Goal: Transaction & Acquisition: Purchase product/service

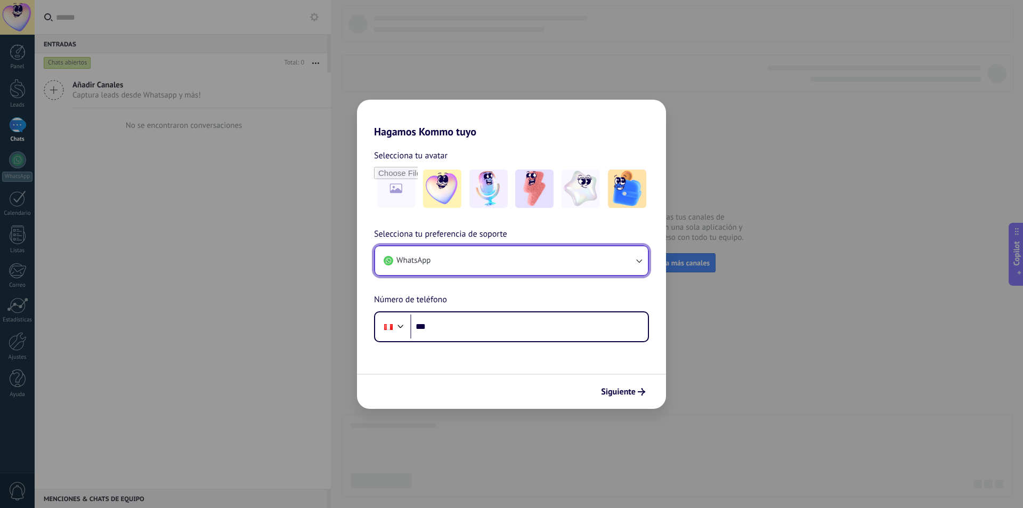
click at [491, 255] on button "WhatsApp" at bounding box center [511, 260] width 273 height 29
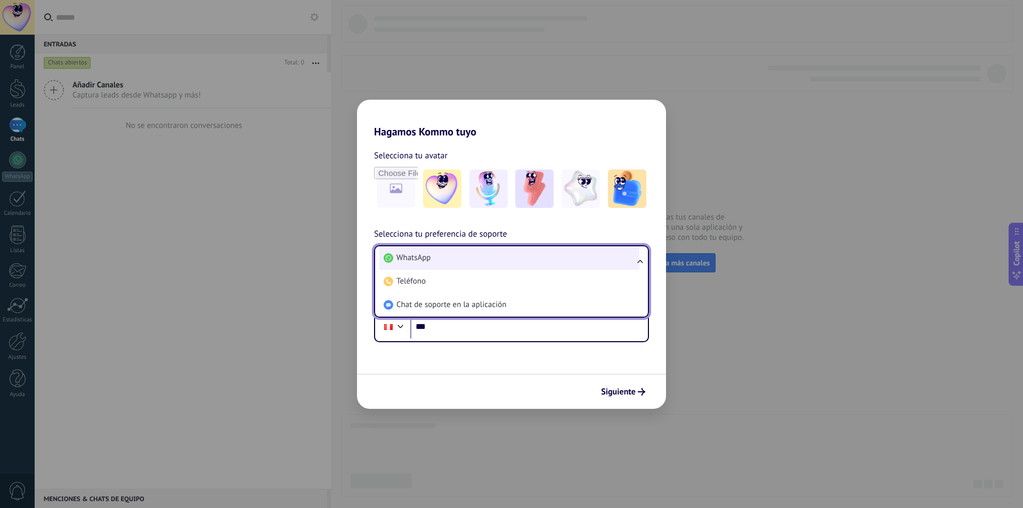
click at [482, 262] on li "WhatsApp" at bounding box center [509, 257] width 260 height 23
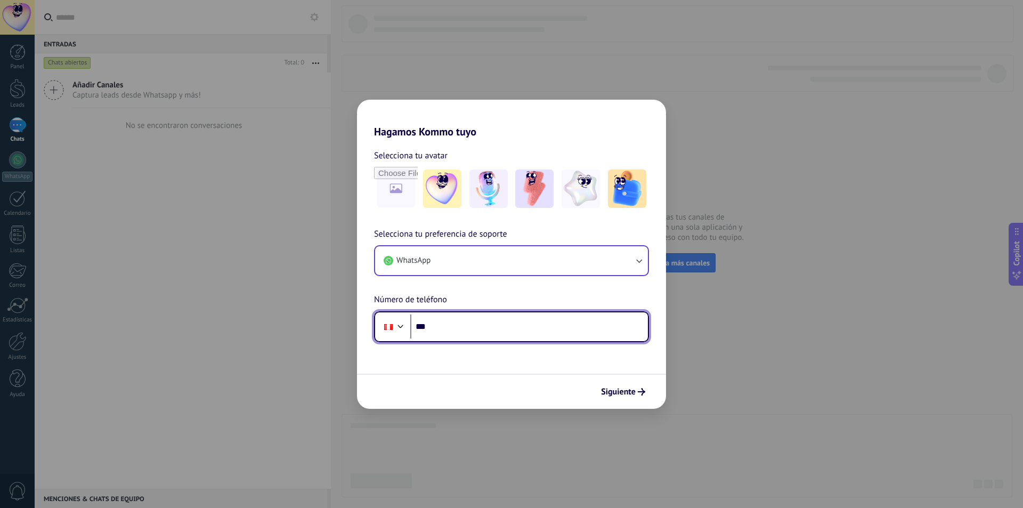
click at [507, 328] on input "***" at bounding box center [529, 326] width 238 height 25
type input "**********"
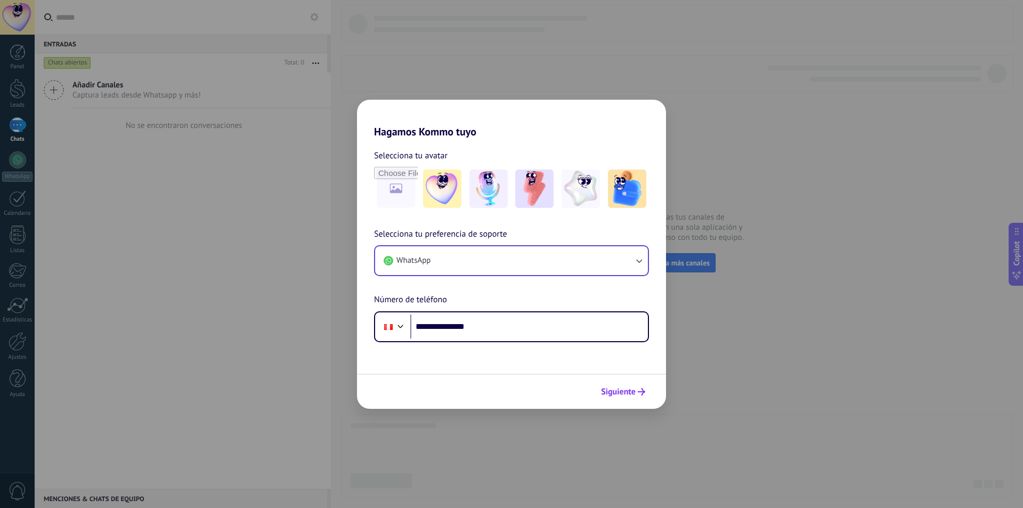
click at [631, 394] on span "Siguiente" at bounding box center [618, 391] width 35 height 7
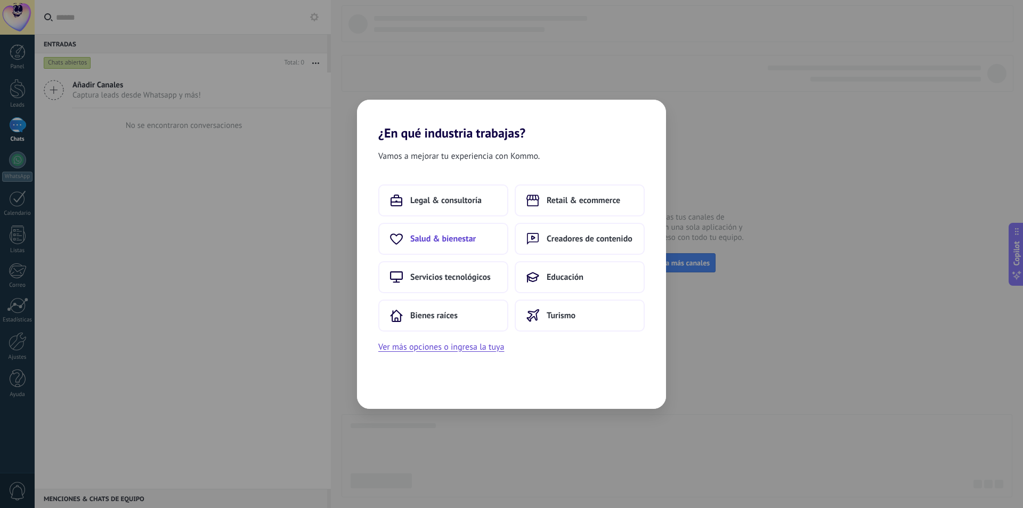
click at [462, 235] on span "Salud & bienestar" at bounding box center [443, 238] width 66 height 11
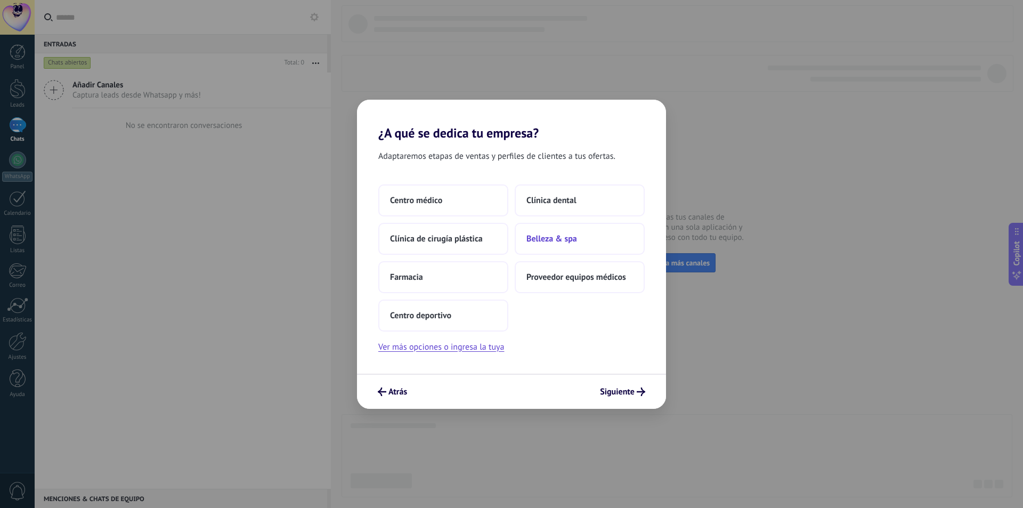
click at [608, 237] on button "Belleza & spa" at bounding box center [580, 239] width 130 height 32
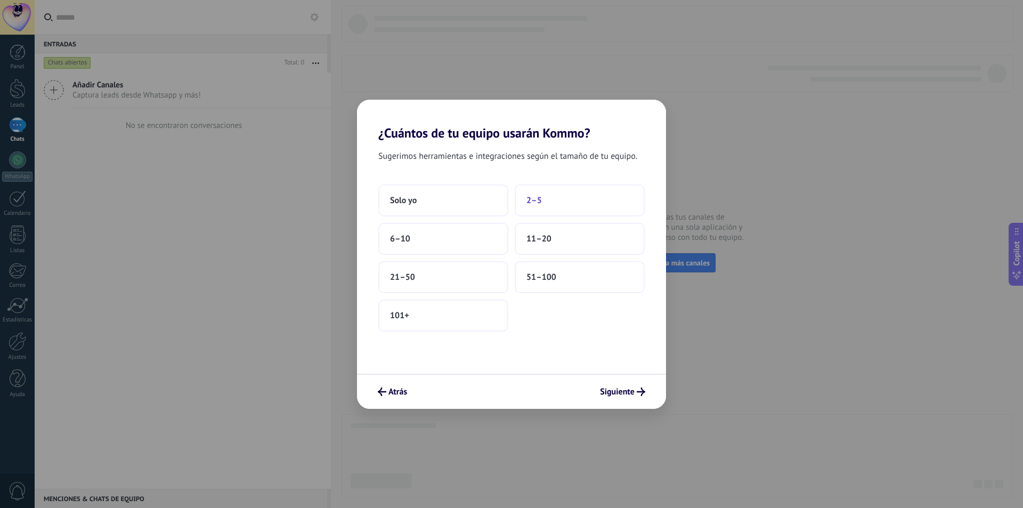
click at [558, 206] on button "2–5" at bounding box center [580, 200] width 130 height 32
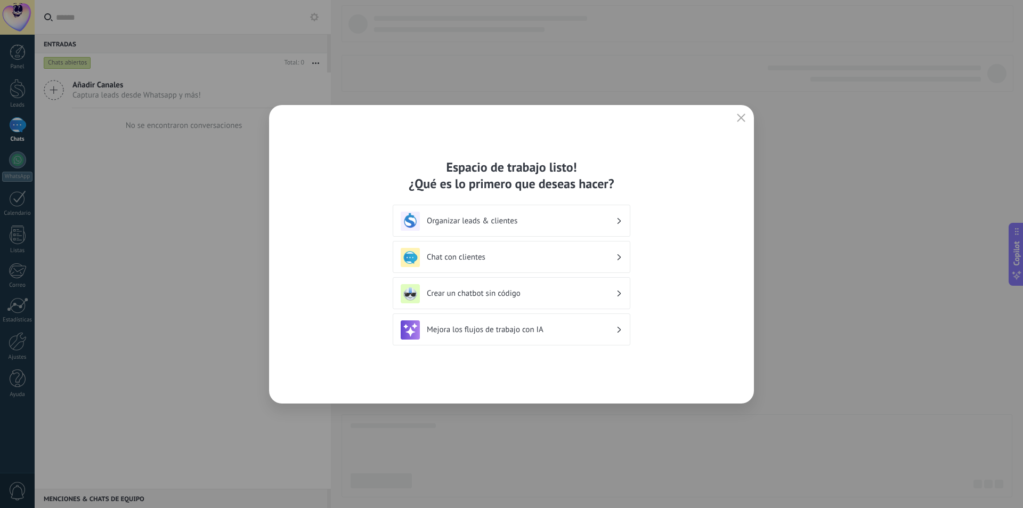
click at [521, 246] on div "Chat con clientes" at bounding box center [512, 257] width 238 height 32
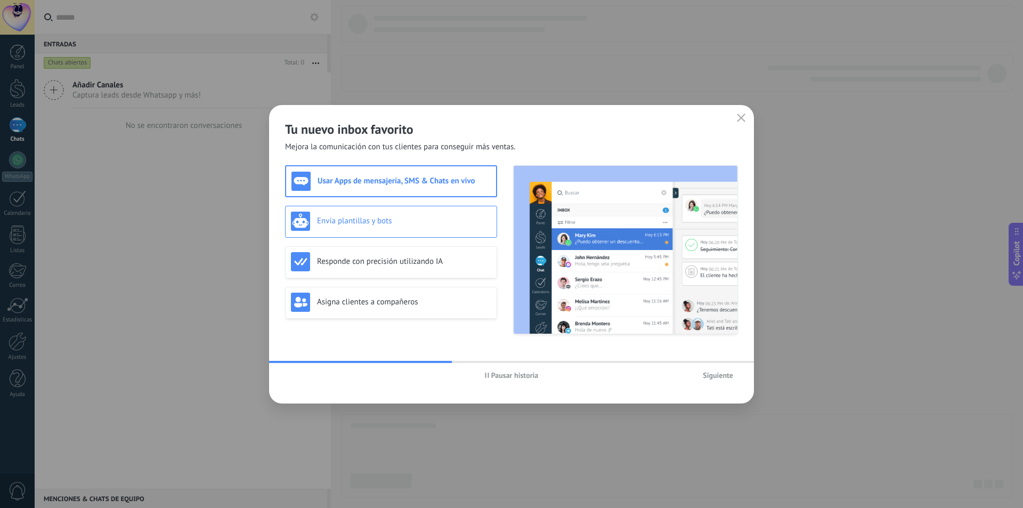
click at [437, 227] on div "Envía plantillas y bots" at bounding box center [391, 221] width 200 height 19
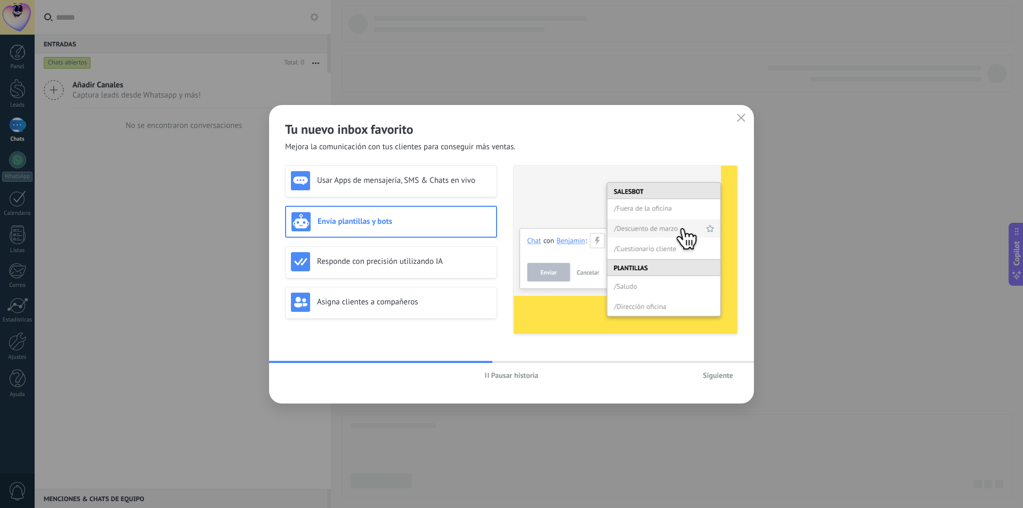
click at [716, 378] on span "Siguiente" at bounding box center [718, 375] width 30 height 7
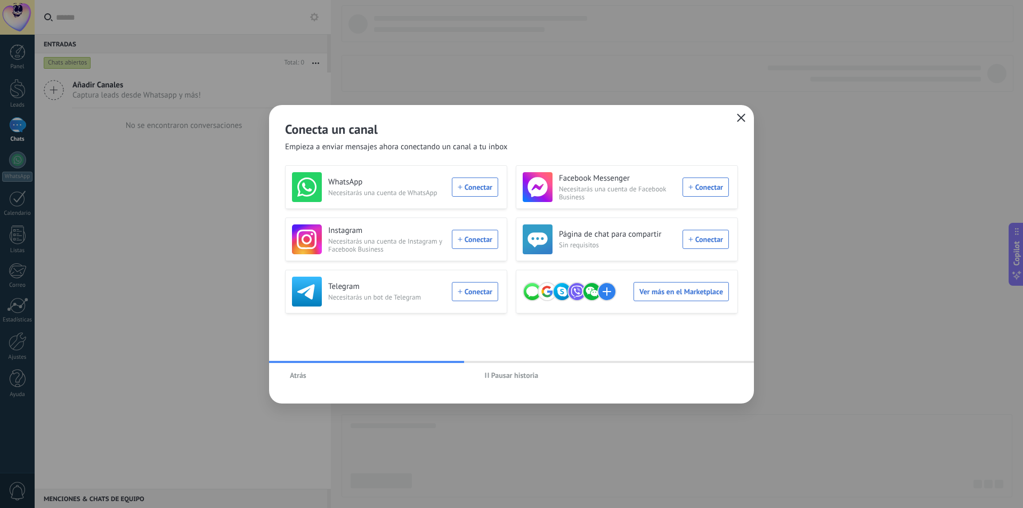
click at [737, 117] on icon "button" at bounding box center [741, 118] width 9 height 9
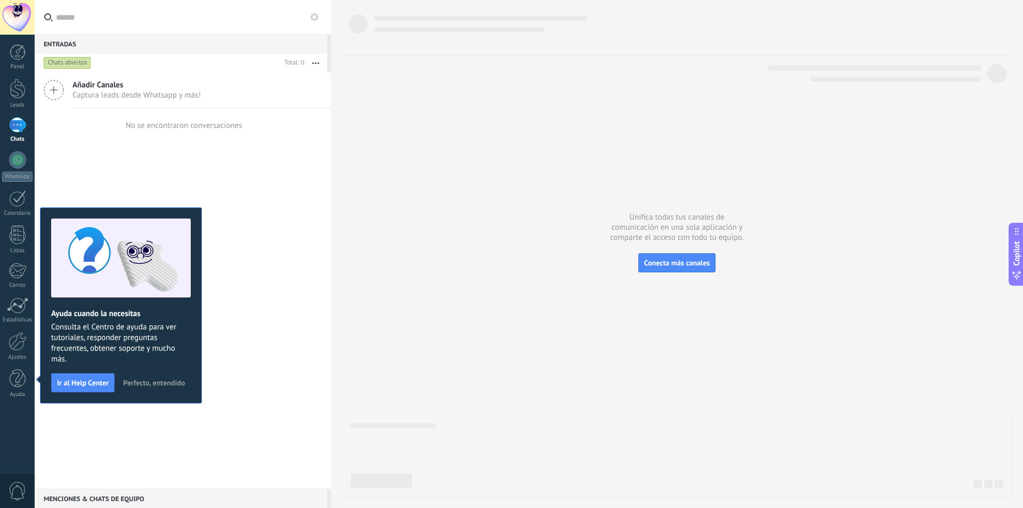
click at [174, 159] on div "Añadir Canales Captura leads desde Whatsapp y más! No se encontraron conversaci…" at bounding box center [183, 280] width 296 height 416
click at [20, 346] on div at bounding box center [18, 341] width 18 height 19
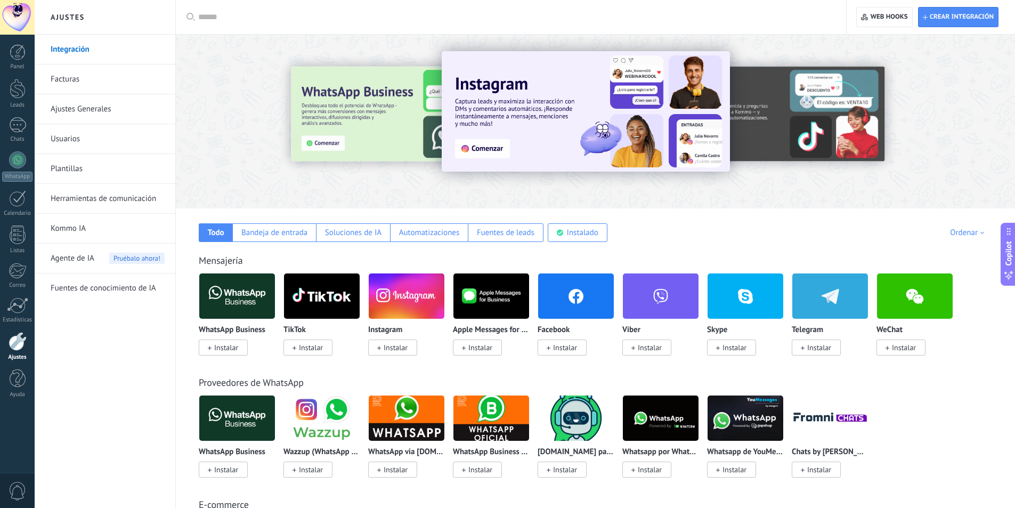
click at [79, 87] on link "Facturas" at bounding box center [108, 79] width 114 height 30
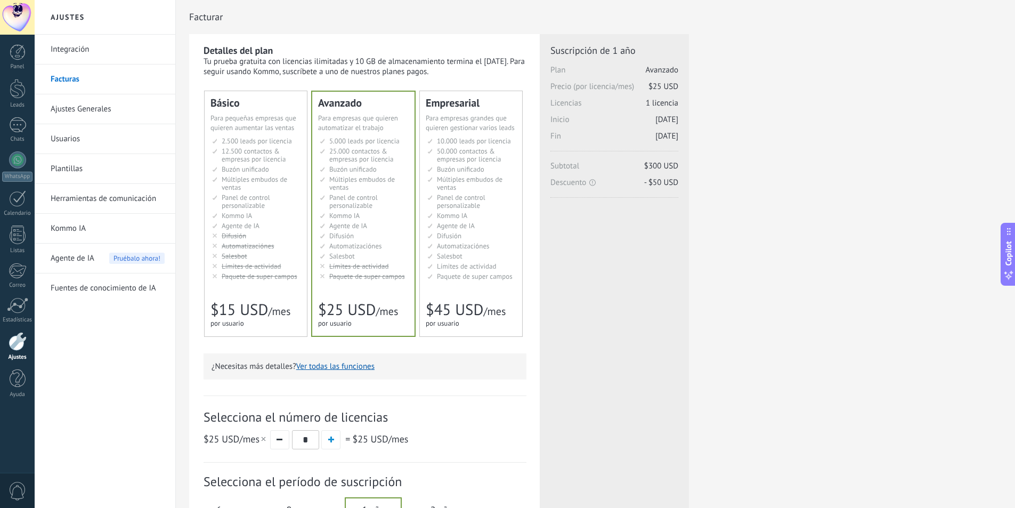
scroll to position [15, 0]
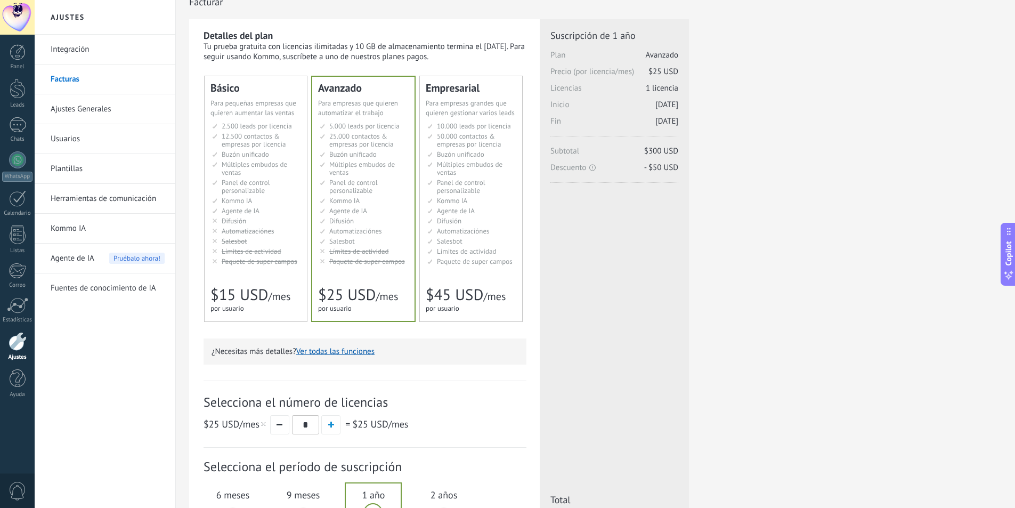
click at [456, 145] on span "50.000 contactos & empresas por licencia" at bounding box center [469, 140] width 64 height 17
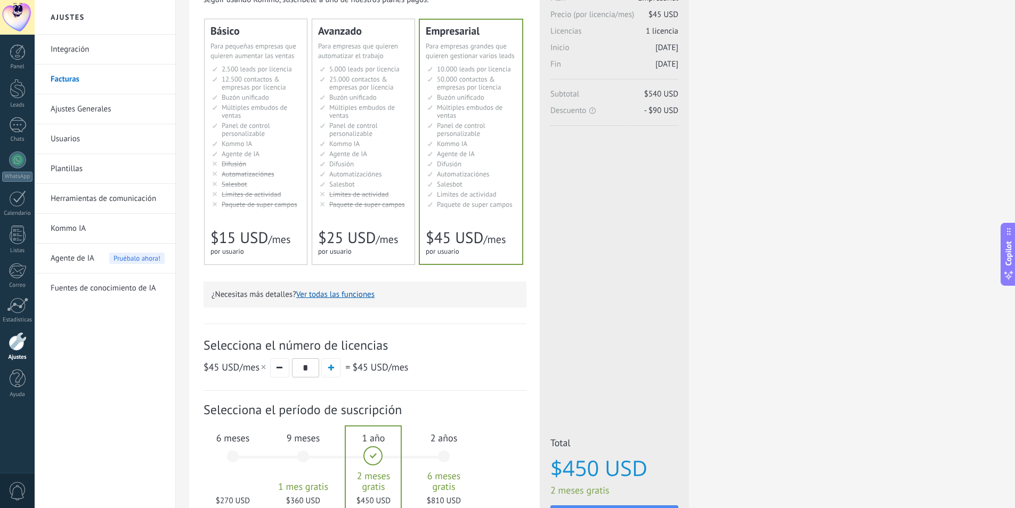
scroll to position [175, 0]
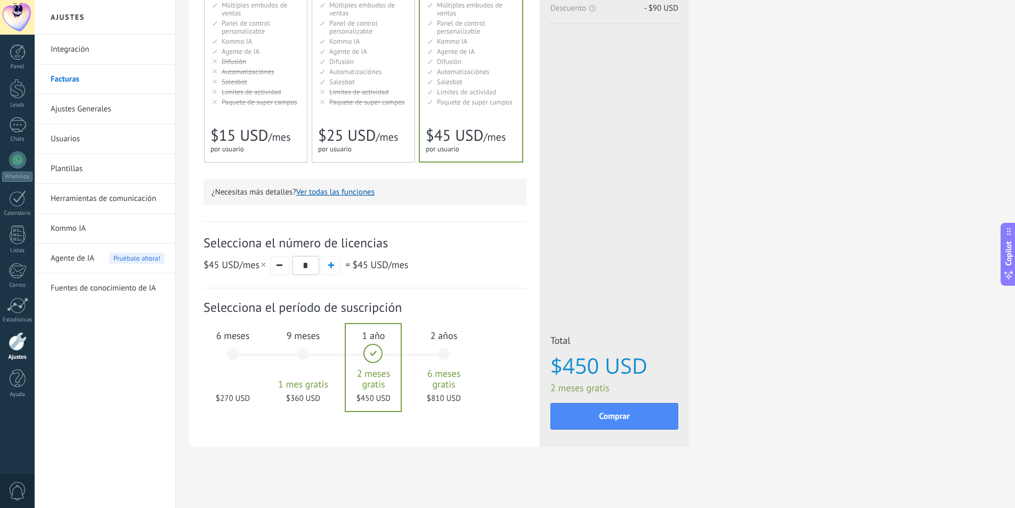
click at [440, 342] on div "2 años 6 meses gratis $810 USD" at bounding box center [444, 358] width 58 height 75
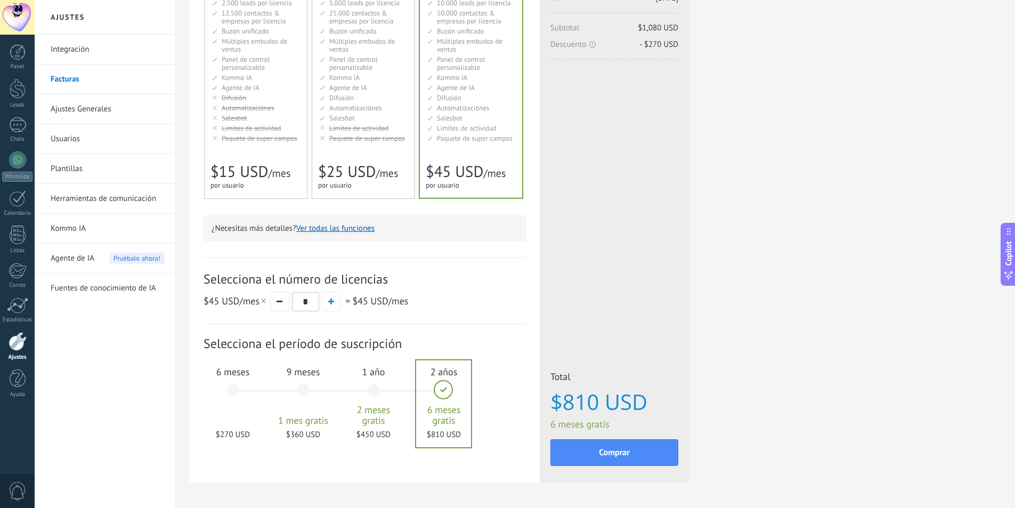
scroll to position [15, 0]
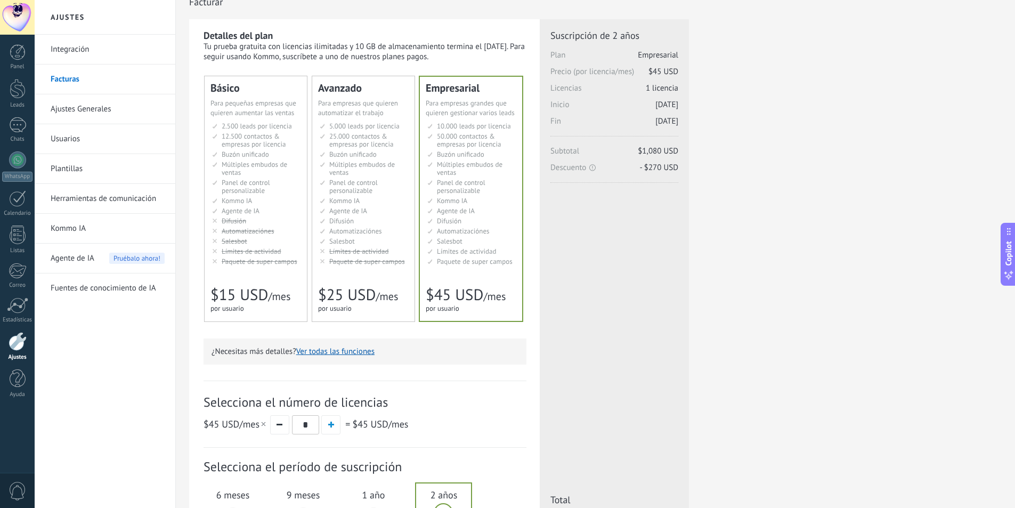
click at [71, 141] on link "Usuarios" at bounding box center [108, 139] width 114 height 30
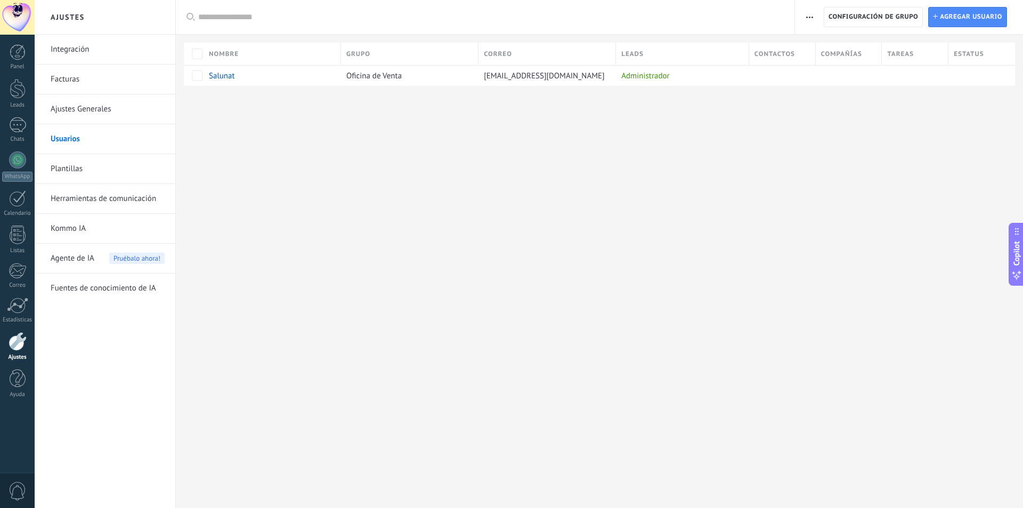
click at [96, 57] on link "Integración" at bounding box center [108, 50] width 114 height 30
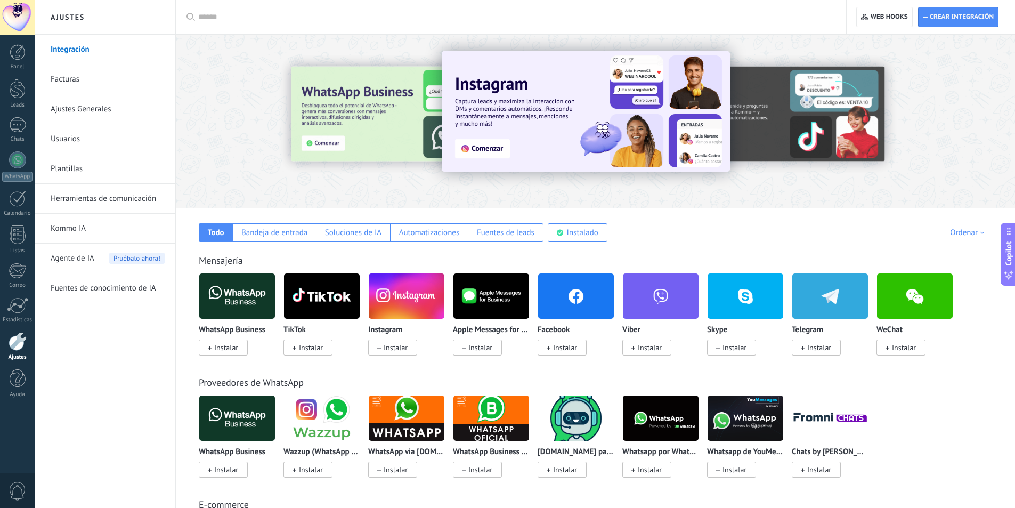
click at [84, 84] on link "Facturas" at bounding box center [108, 79] width 114 height 30
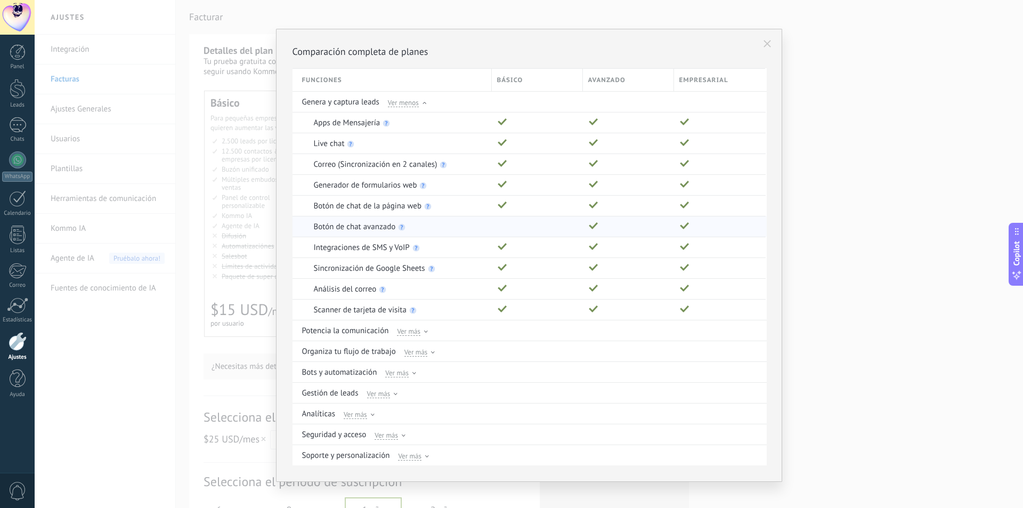
scroll to position [14, 0]
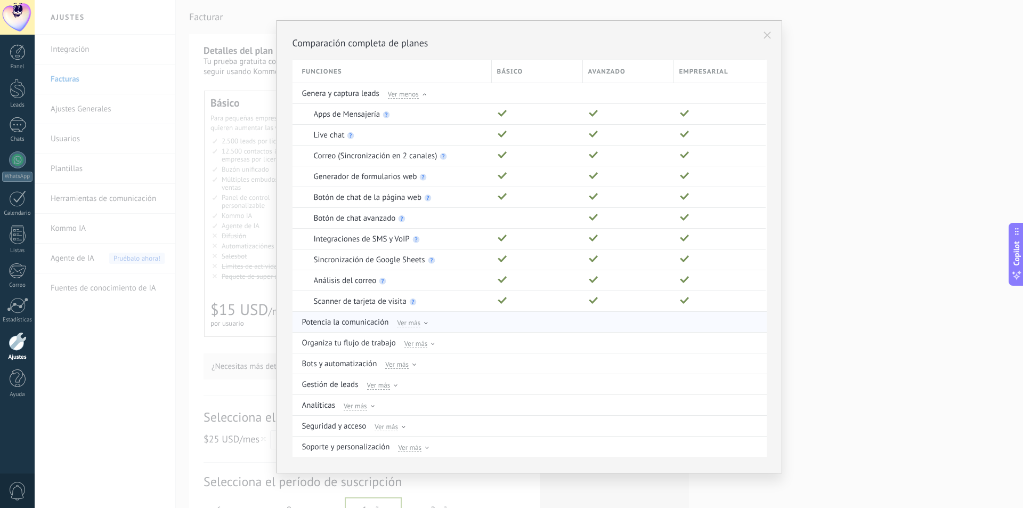
click at [401, 319] on span "Ver más" at bounding box center [408, 323] width 23 height 10
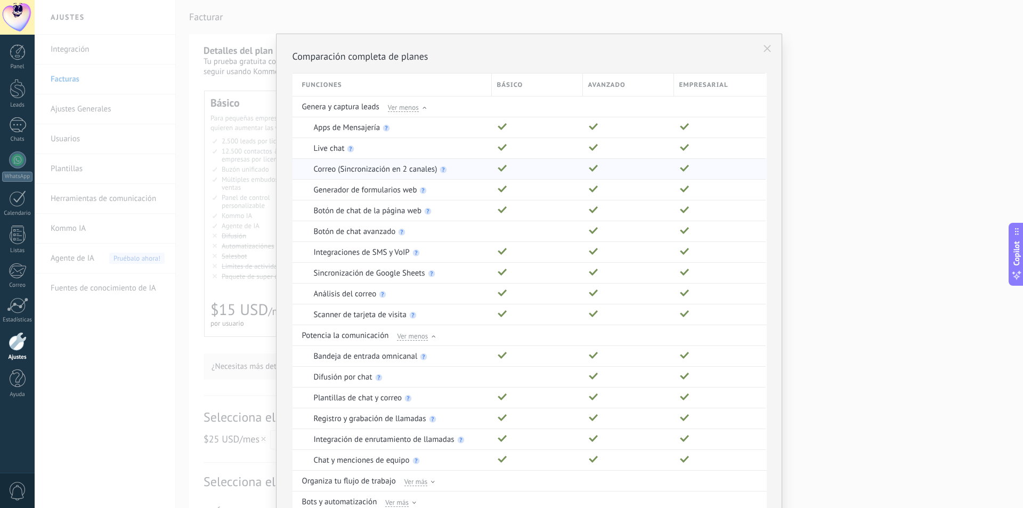
scroll to position [0, 0]
click at [764, 50] on use at bounding box center [767, 49] width 7 height 7
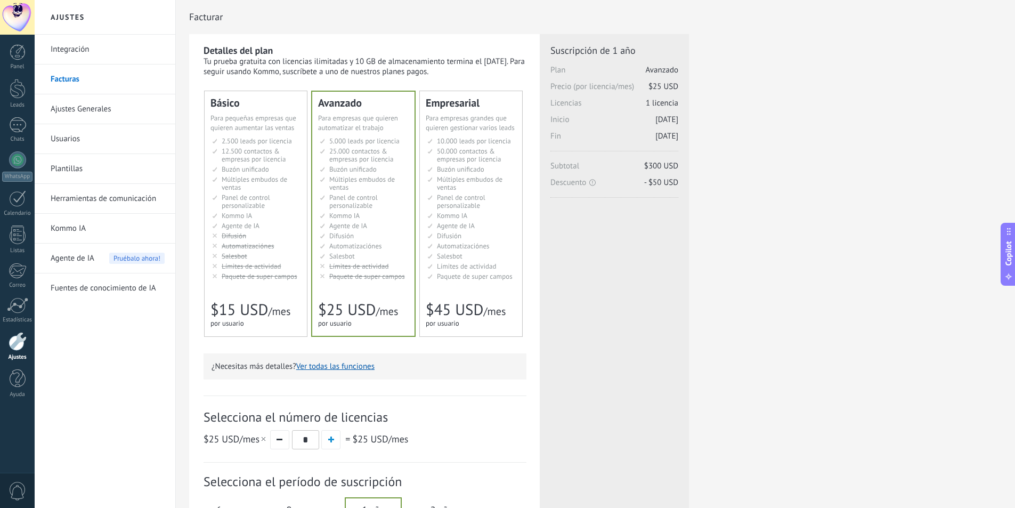
click at [340, 369] on button "Ver todas las funciones" at bounding box center [335, 366] width 78 height 10
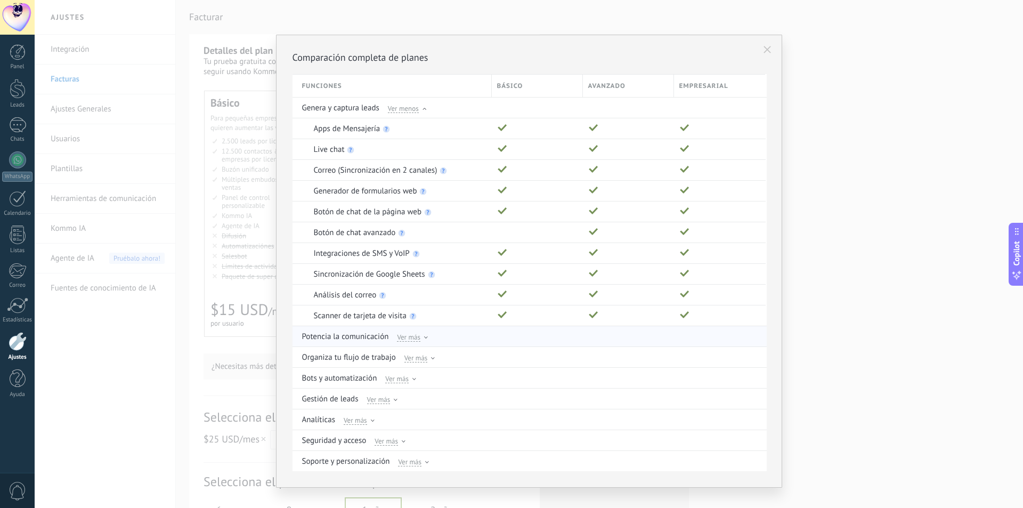
click at [405, 337] on span "Ver más" at bounding box center [408, 337] width 23 height 10
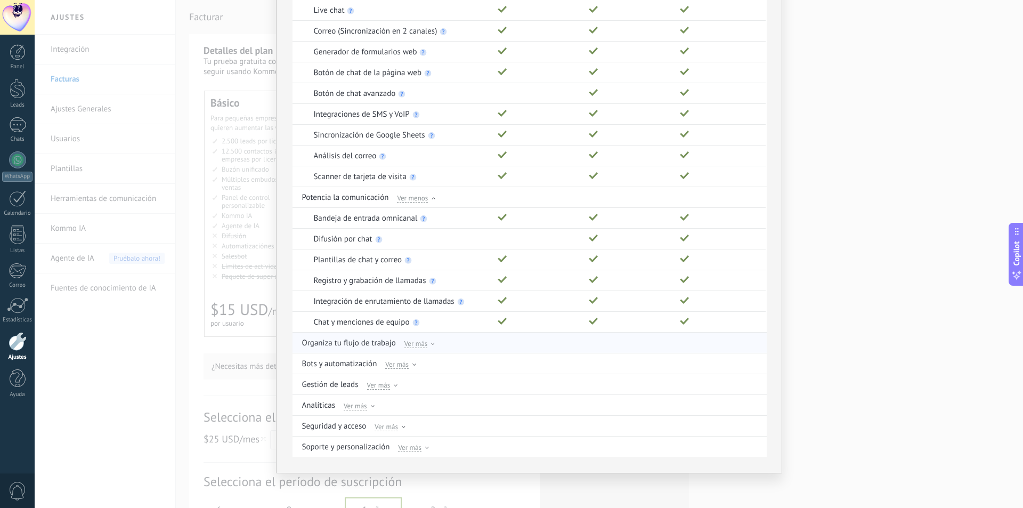
click at [419, 343] on span "Ver más" at bounding box center [416, 343] width 23 height 10
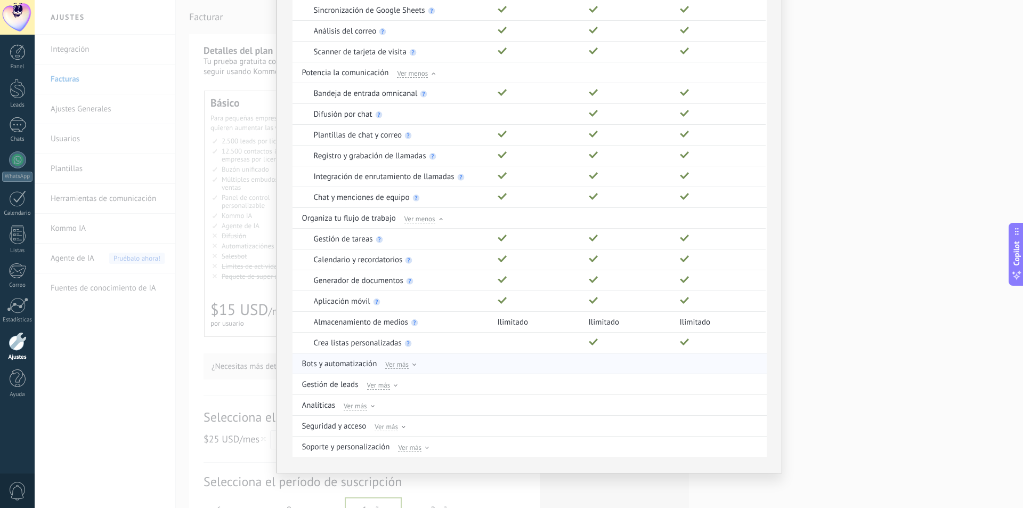
click at [403, 365] on span "Ver más" at bounding box center [396, 364] width 23 height 10
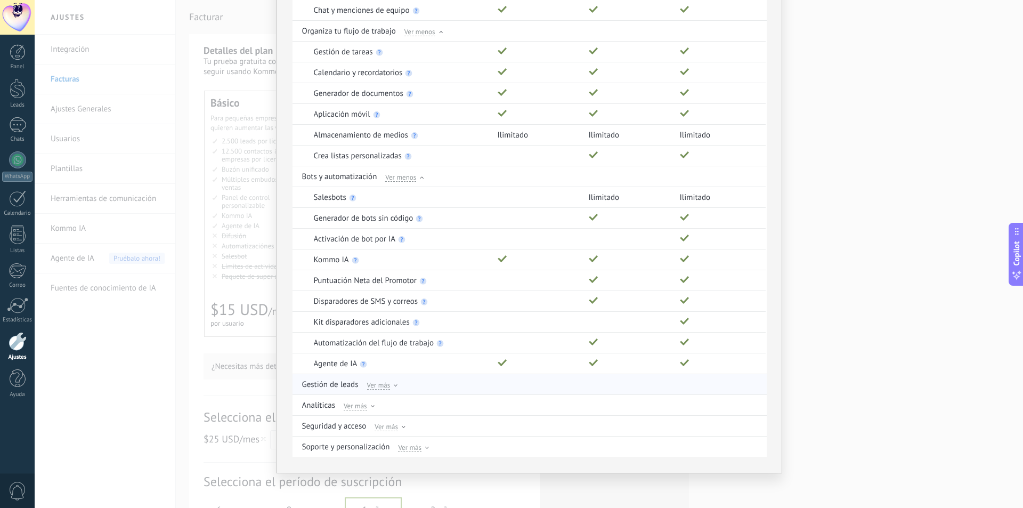
click at [382, 382] on span "Ver más" at bounding box center [378, 385] width 23 height 10
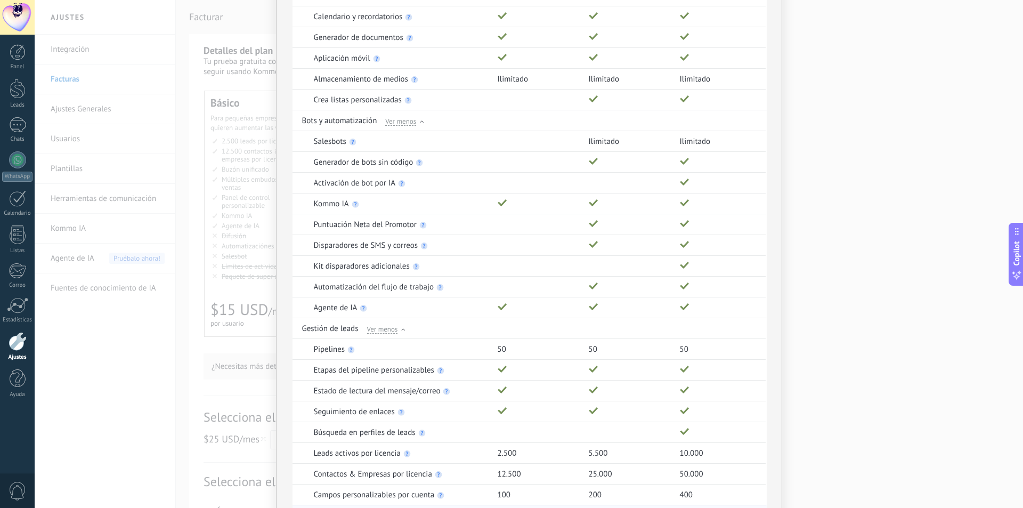
scroll to position [659, 0]
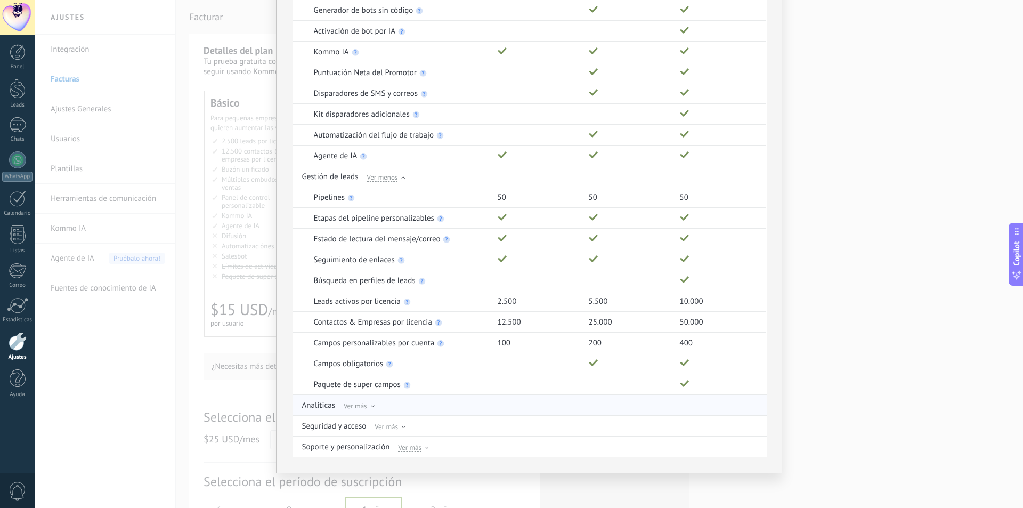
click at [365, 405] on span "Ver más" at bounding box center [355, 406] width 23 height 10
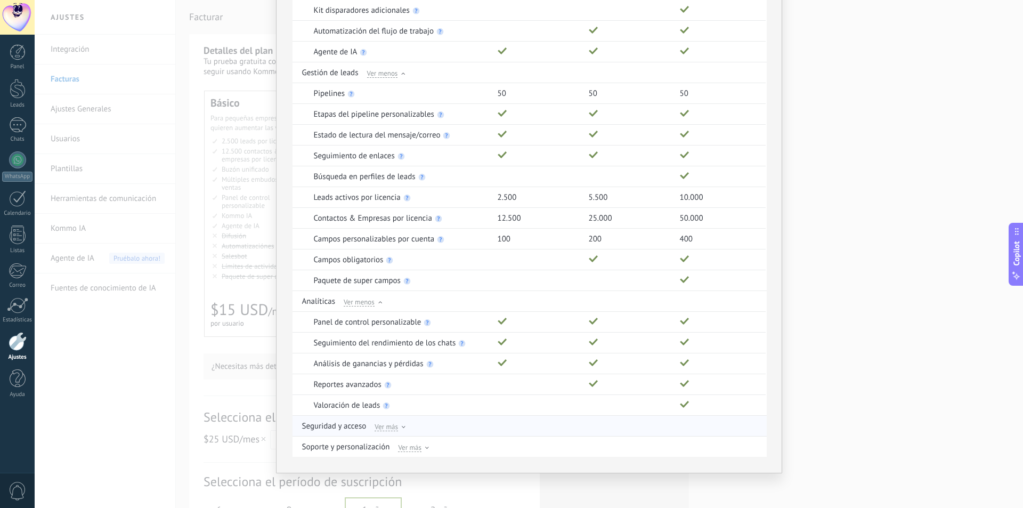
click at [382, 425] on span "Ver más" at bounding box center [386, 427] width 23 height 10
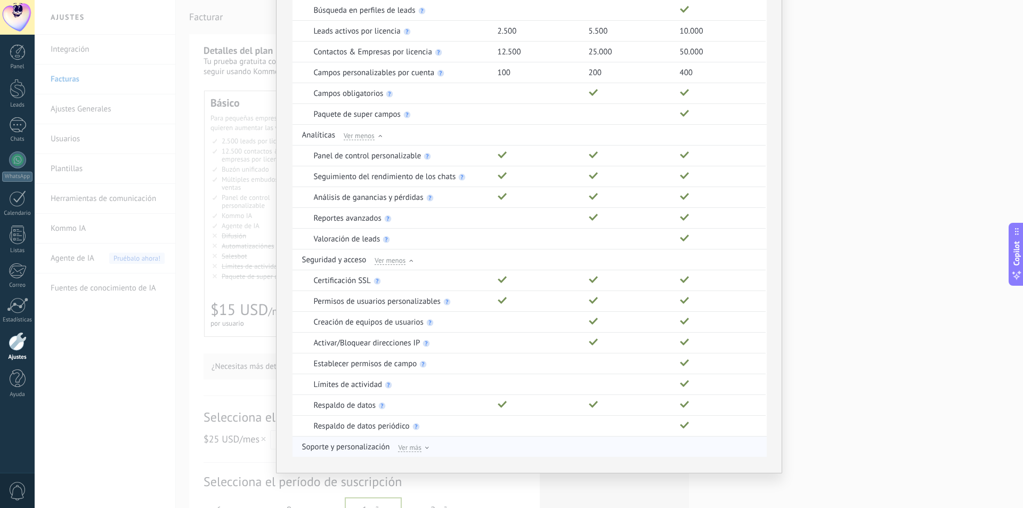
click at [415, 447] on span "Ver más" at bounding box center [409, 447] width 23 height 10
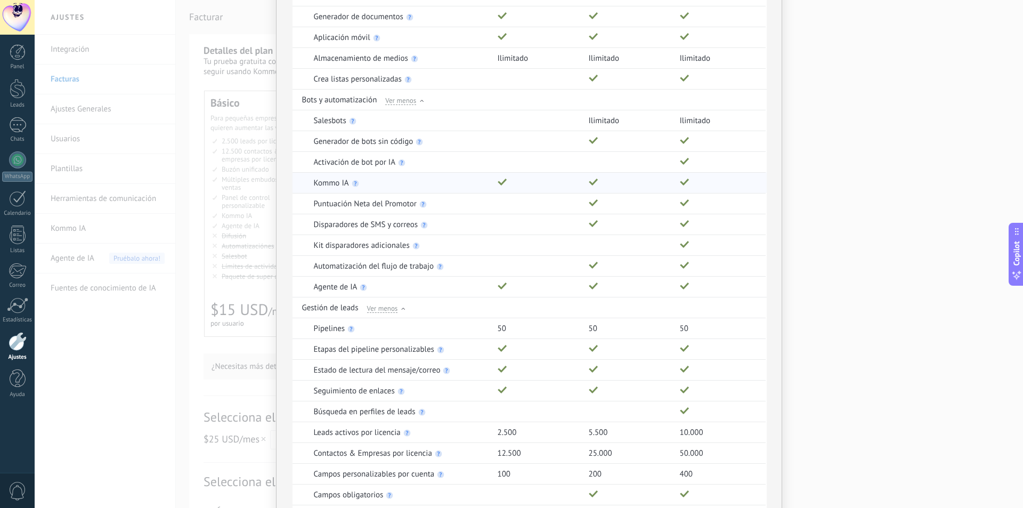
scroll to position [533, 0]
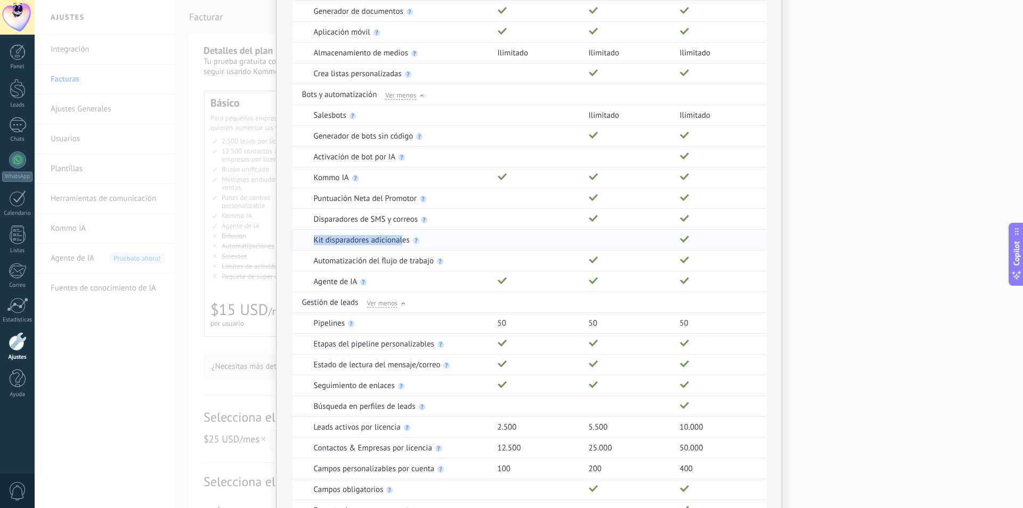
drag, startPoint x: 314, startPoint y: 239, endPoint x: 400, endPoint y: 237, distance: 85.9
click at [400, 237] on p "Kit disparadores adicionales" at bounding box center [362, 240] width 96 height 10
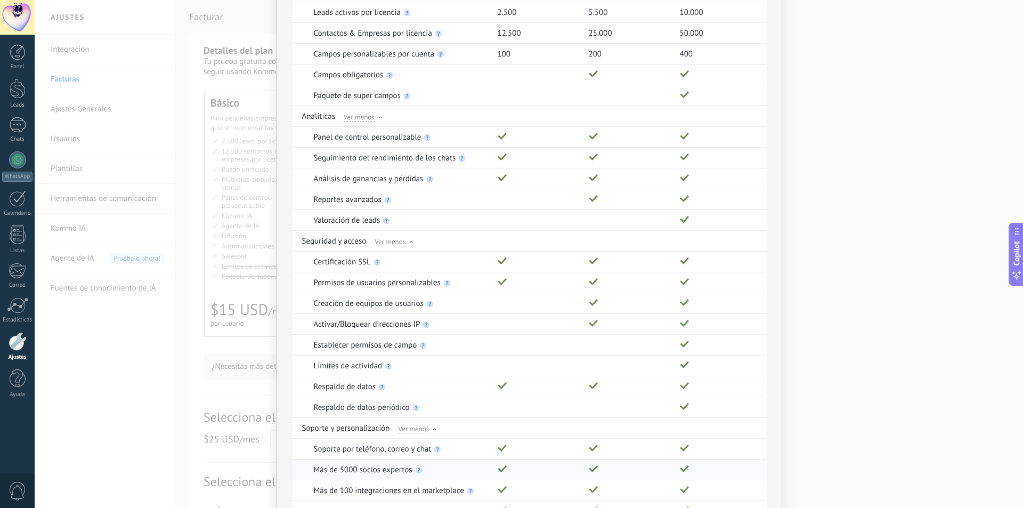
scroll to position [947, 0]
click at [389, 368] on use at bounding box center [388, 367] width 7 height 7
click at [394, 348] on p "Establecer permisos de campo" at bounding box center [365, 346] width 103 height 10
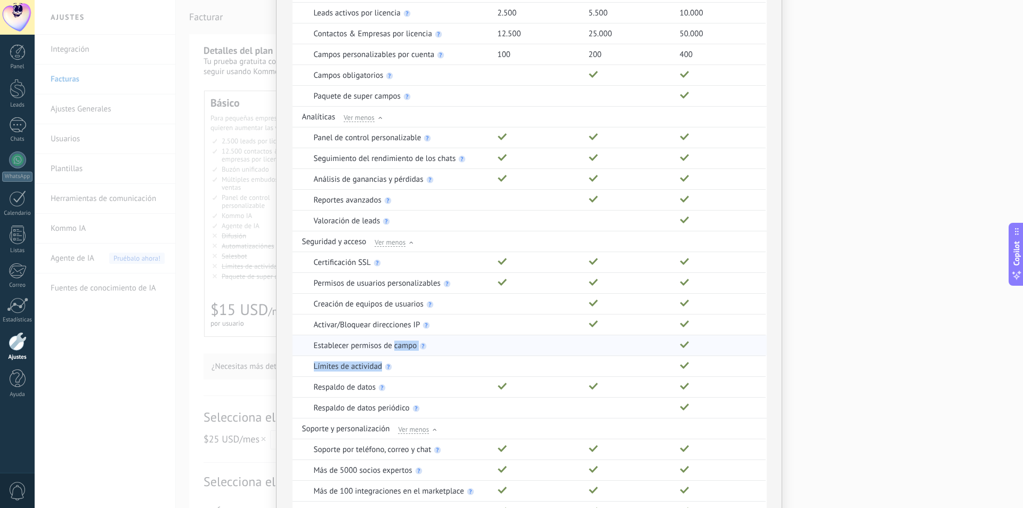
drag, startPoint x: 386, startPoint y: 369, endPoint x: 391, endPoint y: 351, distance: 18.2
click at [389, 367] on use at bounding box center [388, 367] width 7 height 7
drag, startPoint x: 381, startPoint y: 364, endPoint x: 293, endPoint y: 370, distance: 87.6
click at [293, 370] on div "Límites de actividad" at bounding box center [393, 366] width 200 height 21
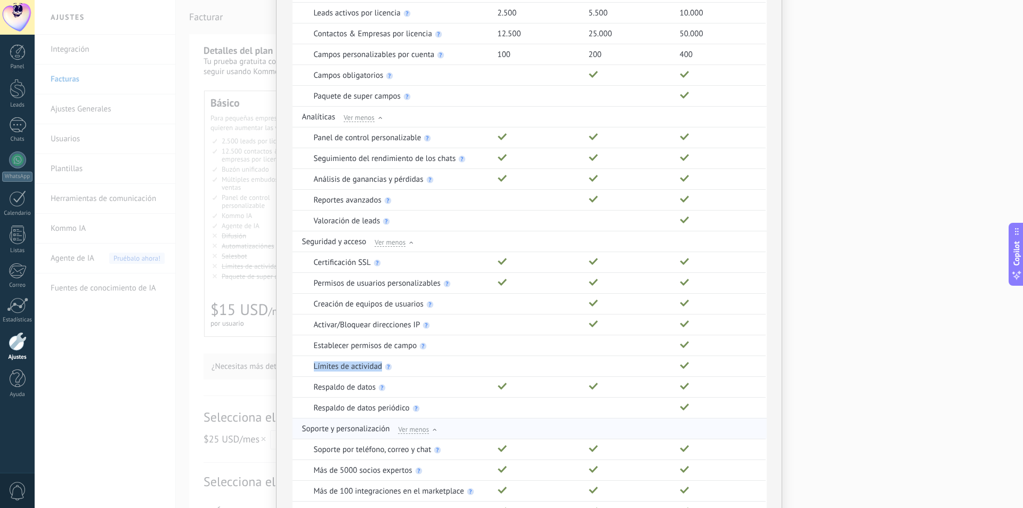
copy p "Límites de actividad"
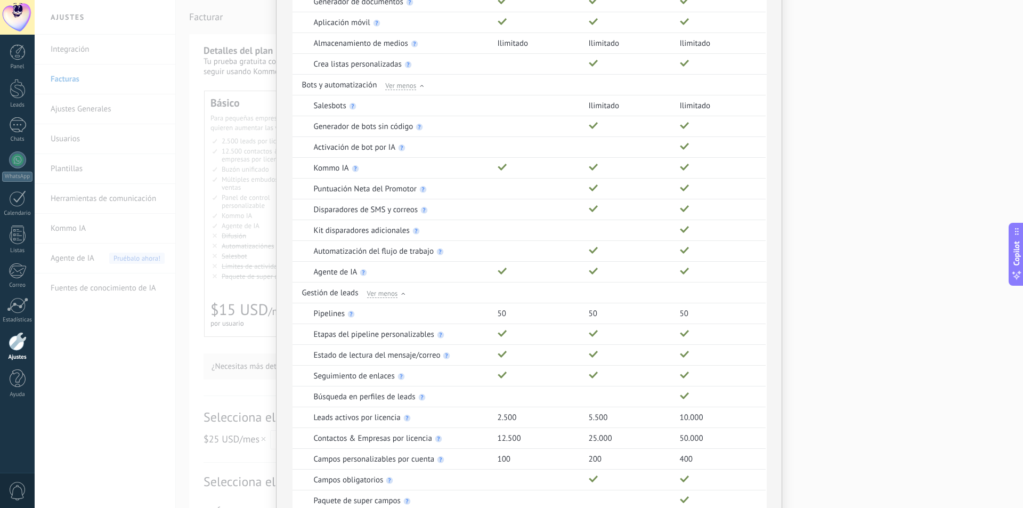
scroll to position [254, 0]
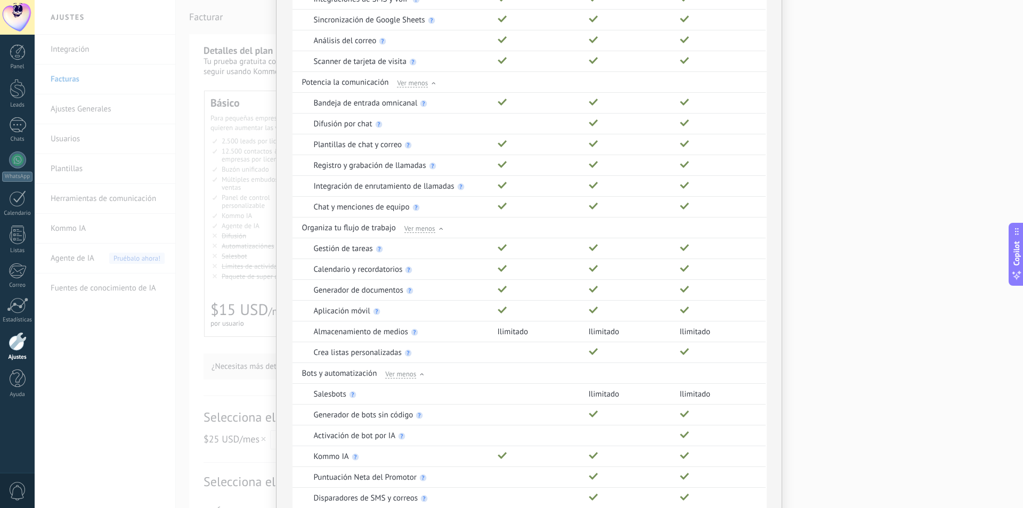
click at [210, 132] on div "Comparación completa de planes Funciones Básico Avanzado Empresarial Genera y c…" at bounding box center [529, 254] width 989 height 508
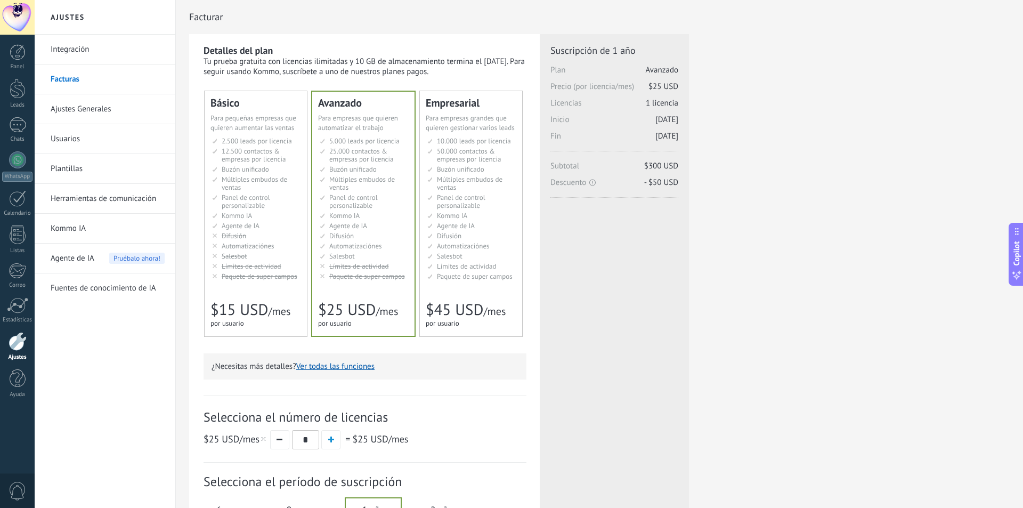
scroll to position [0, 0]
click at [31, 33] on div at bounding box center [17, 17] width 35 height 35
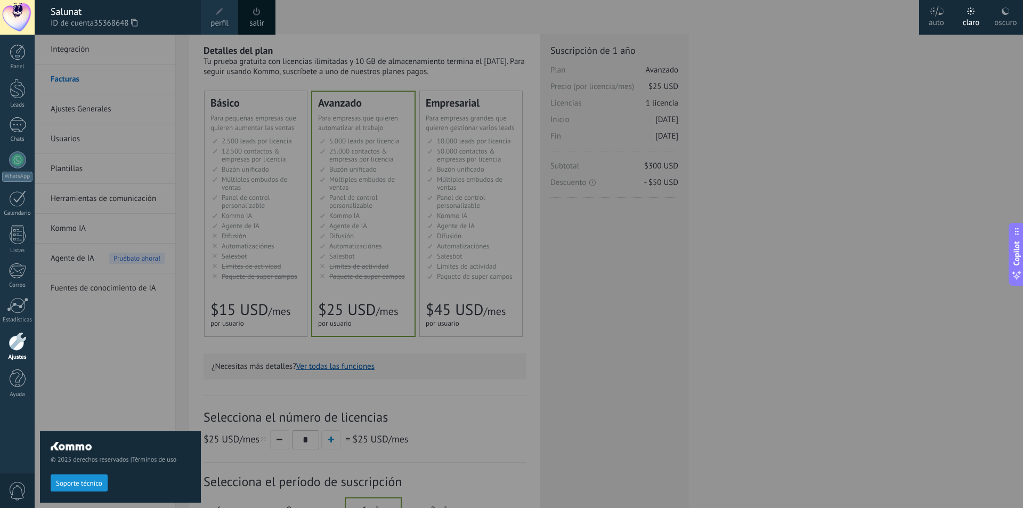
click at [138, 23] on icon at bounding box center [134, 23] width 6 height 8
click at [584, 326] on div at bounding box center [546, 254] width 1023 height 508
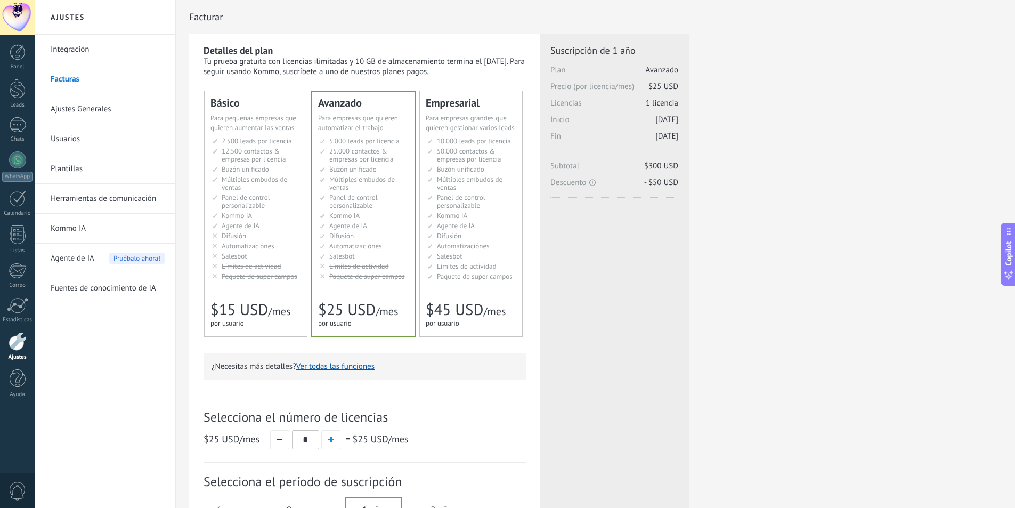
click at [355, 360] on div "¿Necesitas más detalles? Ver todas las funciones" at bounding box center [365, 366] width 323 height 26
click at [360, 366] on button "Ver todas las funciones" at bounding box center [335, 366] width 78 height 10
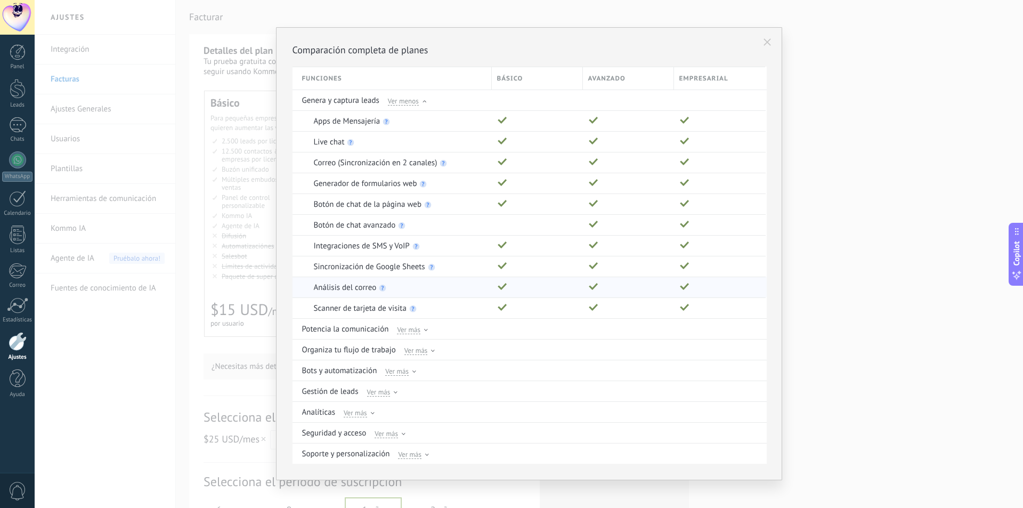
scroll to position [14, 0]
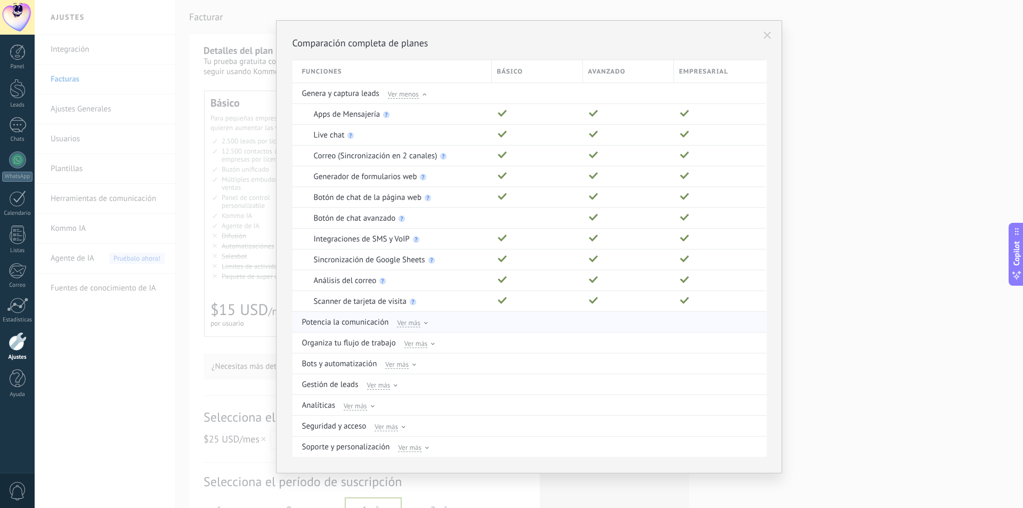
click at [409, 322] on span "Ver más" at bounding box center [408, 323] width 23 height 10
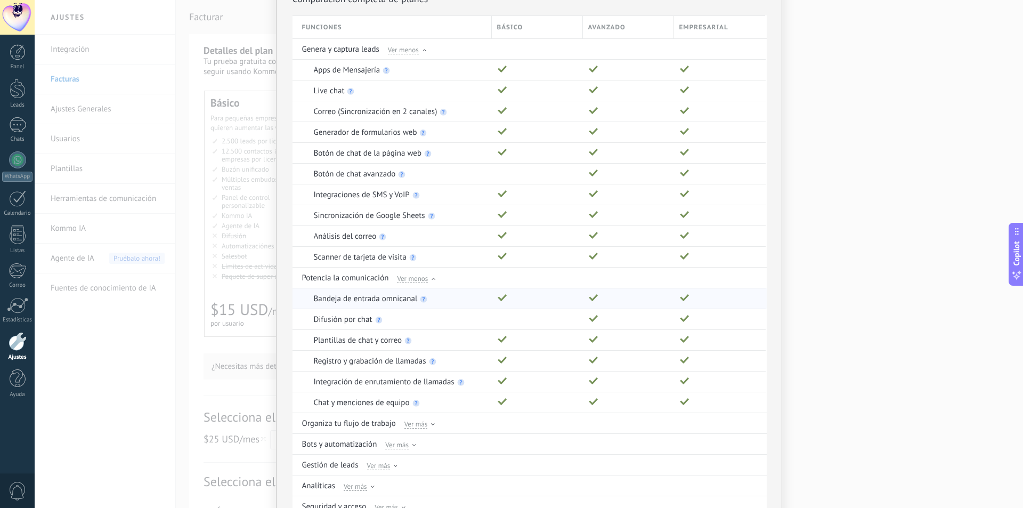
scroll to position [139, 0]
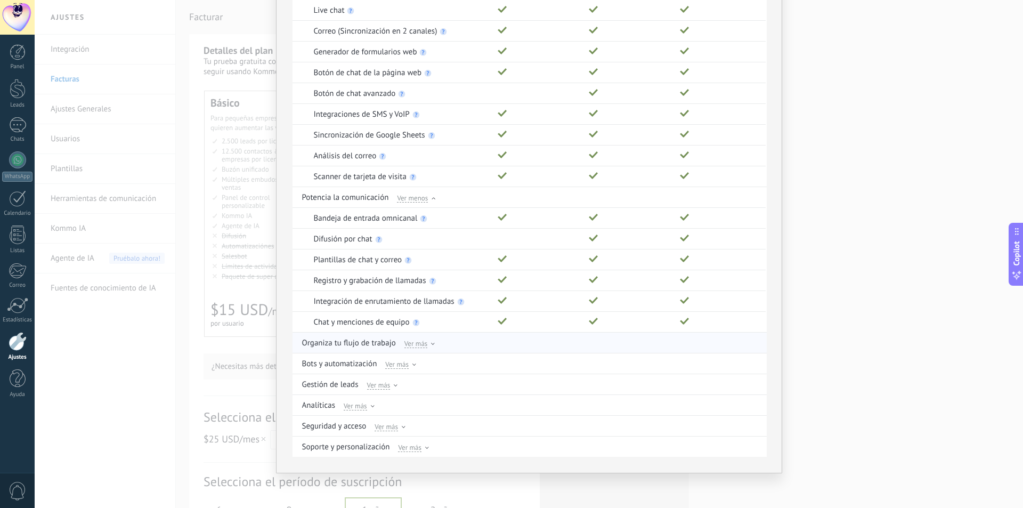
click at [420, 340] on span "Ver más" at bounding box center [416, 343] width 23 height 10
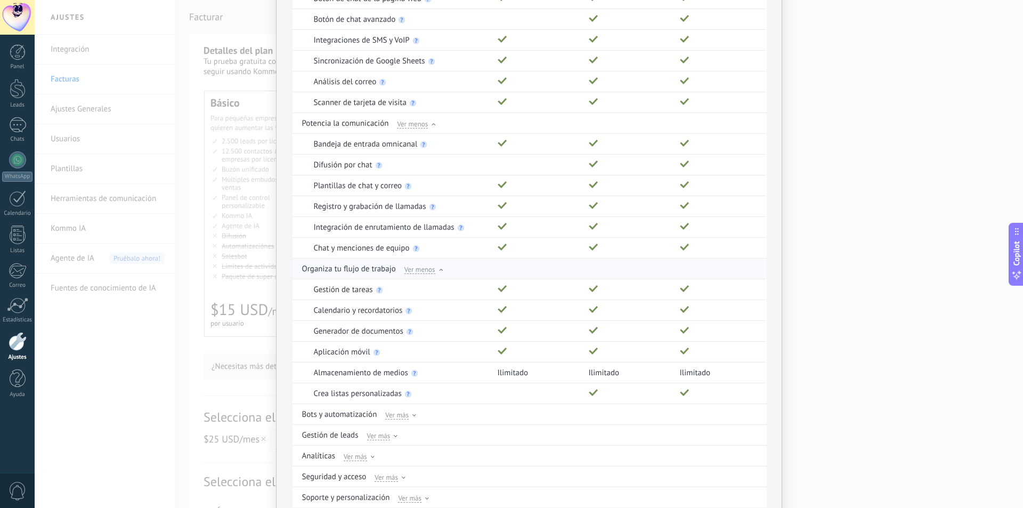
scroll to position [264, 0]
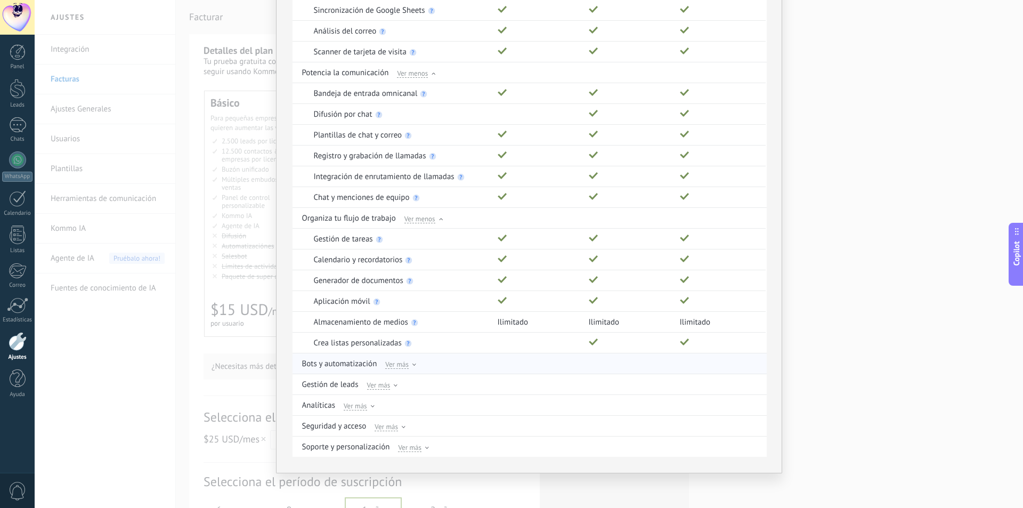
click at [401, 368] on span "Ver más" at bounding box center [396, 364] width 23 height 10
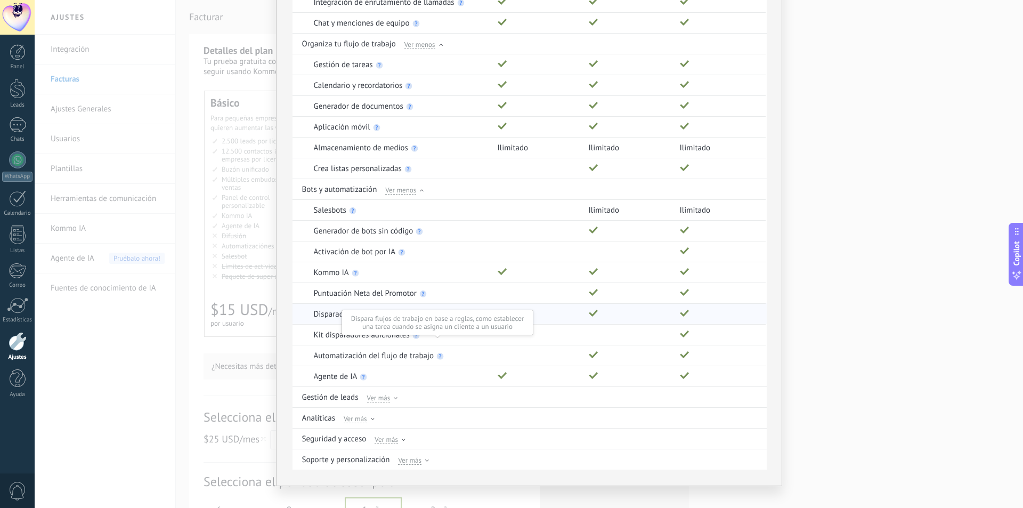
scroll to position [451, 0]
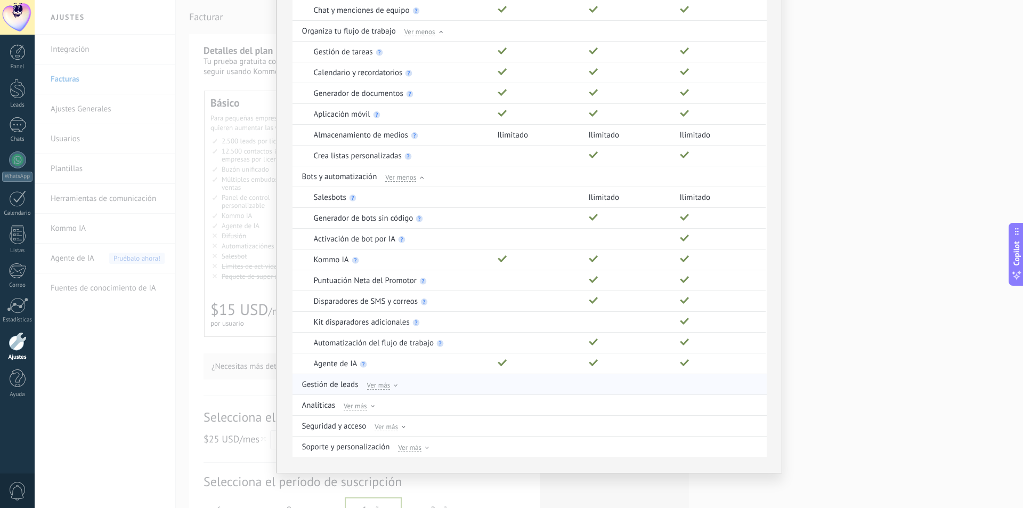
click at [384, 384] on span "Ver más" at bounding box center [378, 385] width 23 height 10
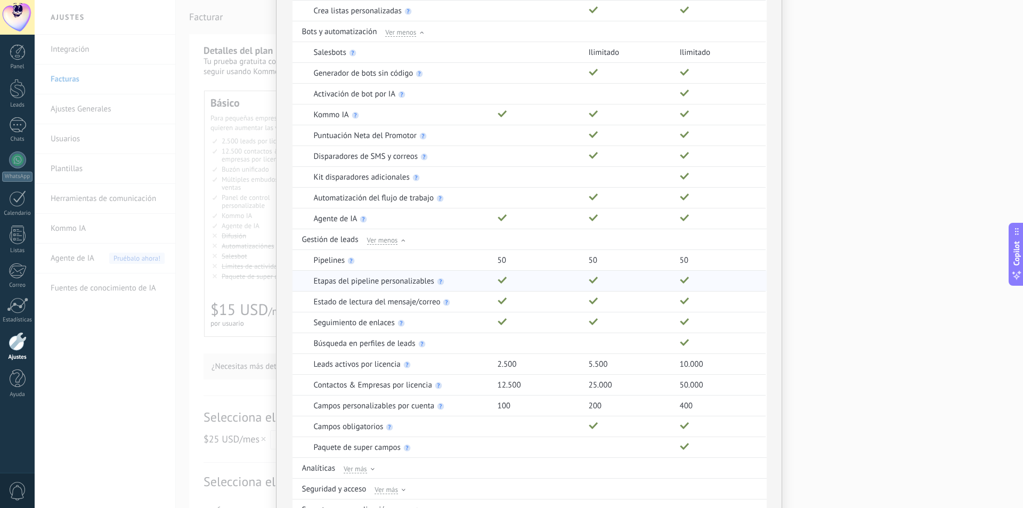
scroll to position [659, 0]
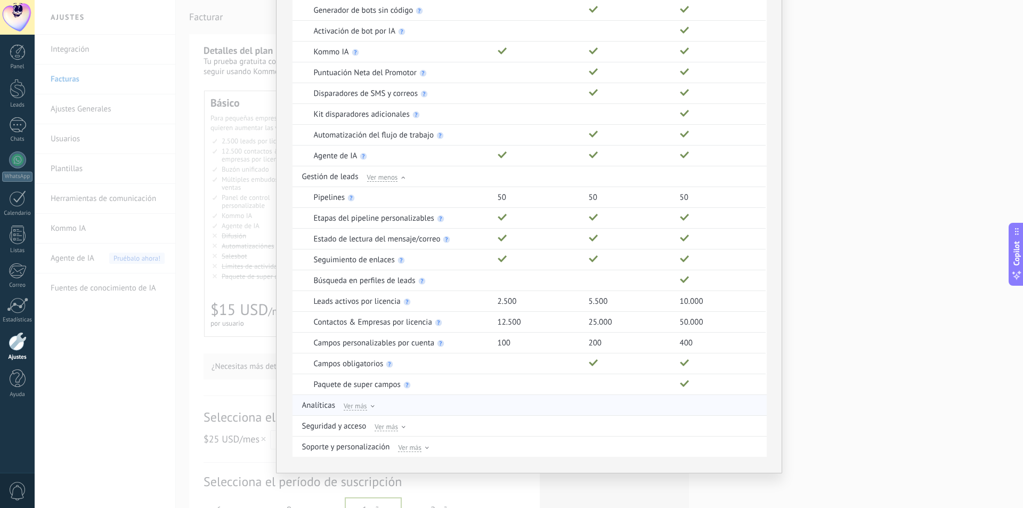
click at [361, 405] on span "Ver más" at bounding box center [355, 406] width 23 height 10
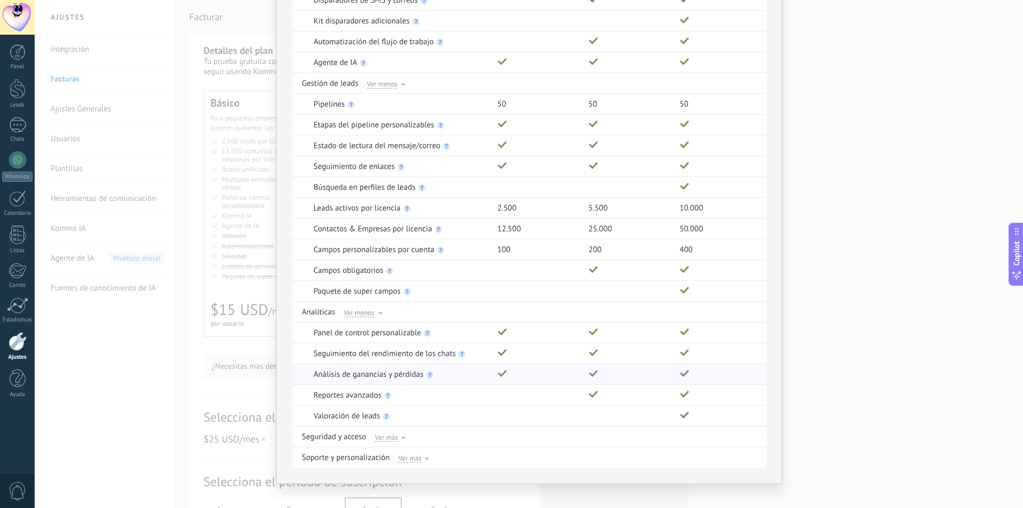
scroll to position [763, 0]
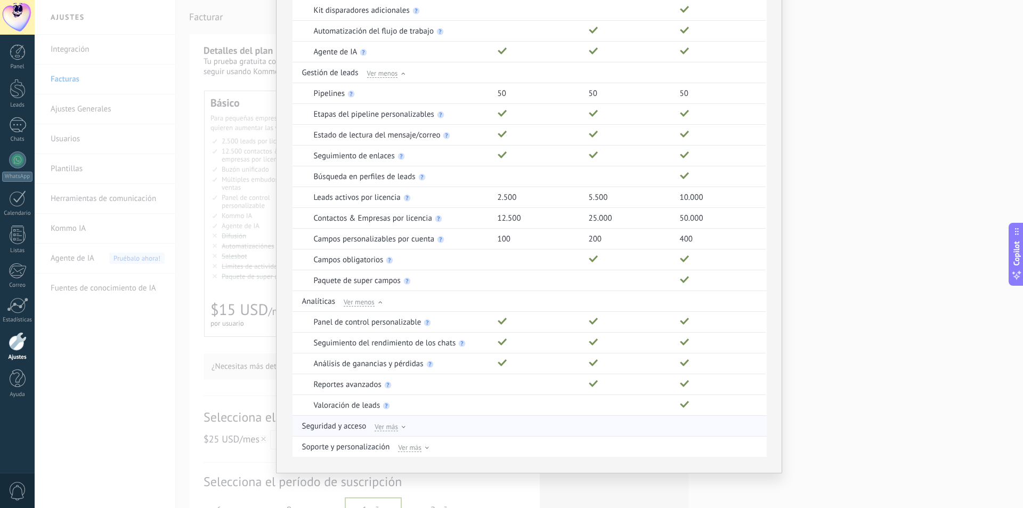
click at [379, 429] on span "Ver más" at bounding box center [386, 427] width 23 height 10
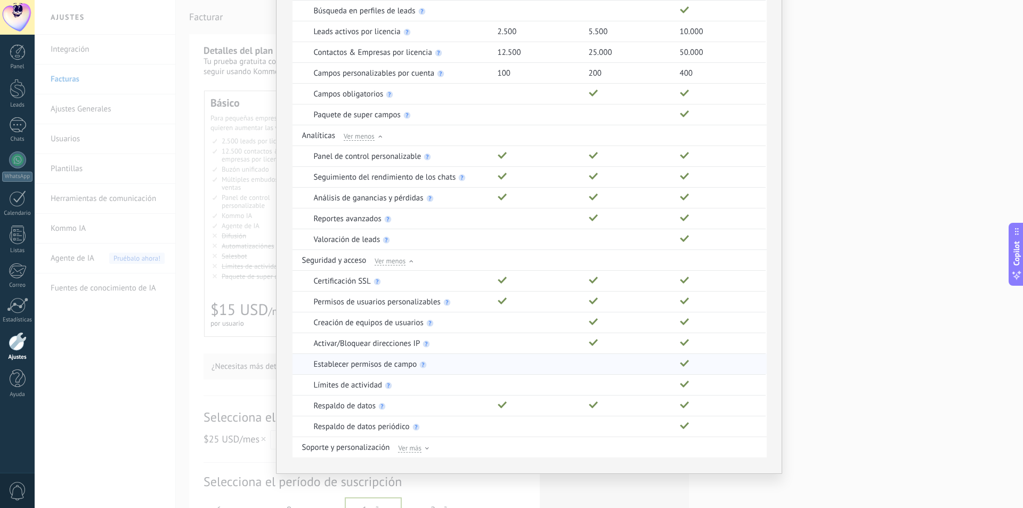
scroll to position [929, 0]
click at [409, 449] on span "Ver más" at bounding box center [409, 447] width 23 height 10
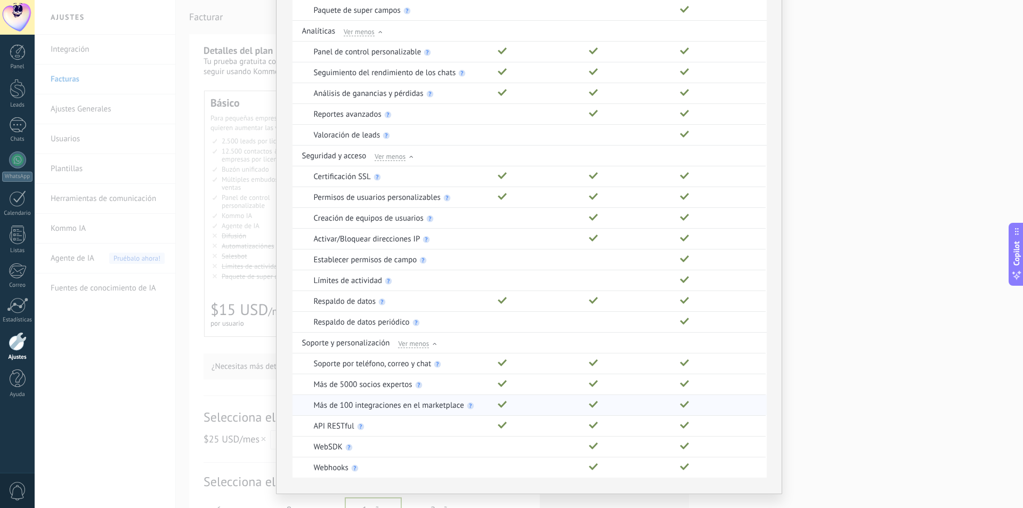
scroll to position [1054, 0]
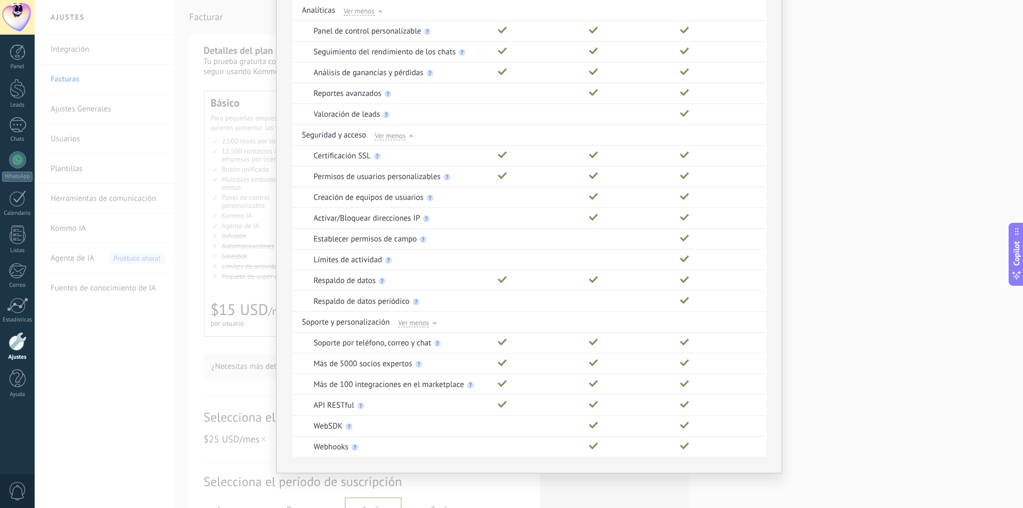
click at [859, 231] on div "Comparación completa de planes Funciones Básico Avanzado Empresarial Genera y c…" at bounding box center [529, 254] width 989 height 508
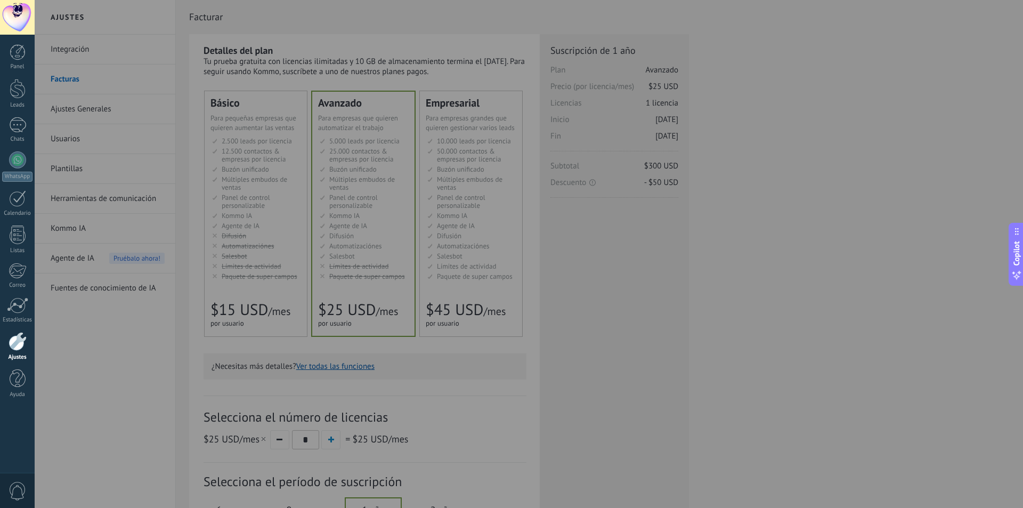
click at [188, 399] on div at bounding box center [546, 254] width 1023 height 508
click at [395, 21] on div at bounding box center [546, 254] width 1023 height 508
click at [11, 18] on div at bounding box center [17, 17] width 35 height 35
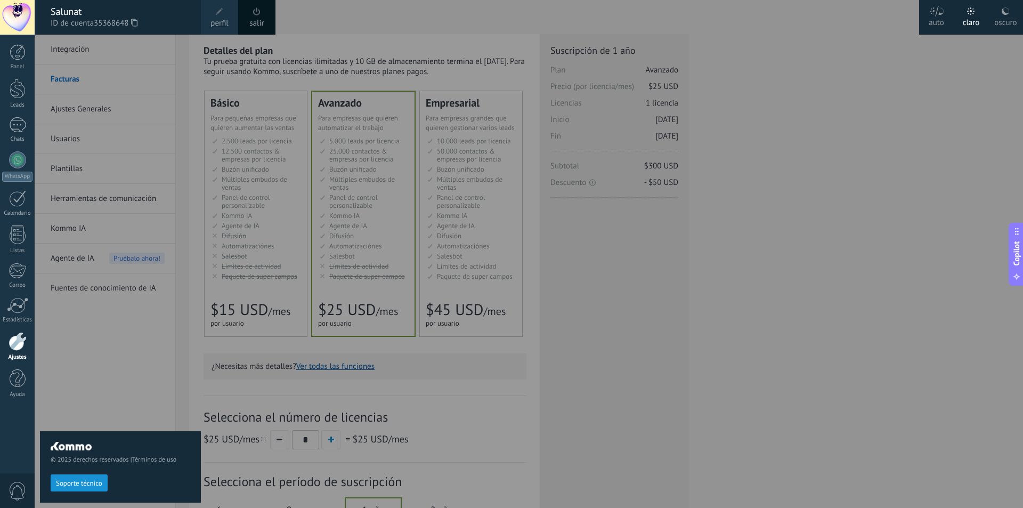
click at [124, 55] on div "© 2025 derechos reservados | Términos de uso Soporte técnico" at bounding box center [120, 271] width 161 height 473
click at [236, 52] on div at bounding box center [546, 254] width 1023 height 508
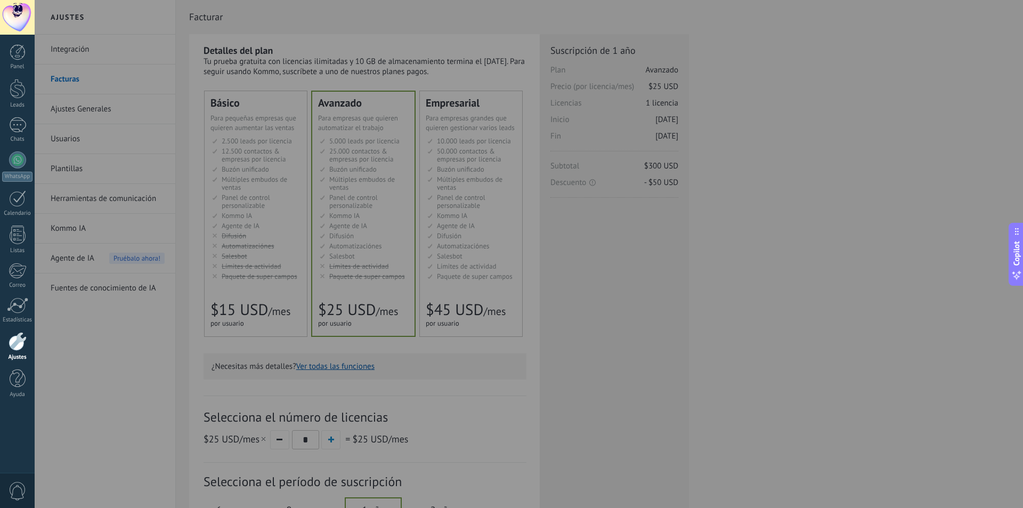
click at [813, 80] on div at bounding box center [546, 254] width 1023 height 508
